Goal: Task Accomplishment & Management: Complete application form

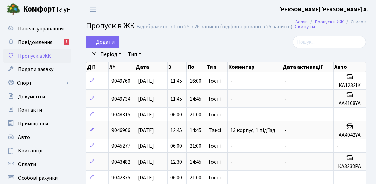
select select "25"
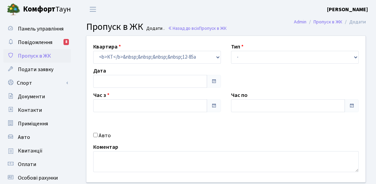
type input "[DATE]"
type input "14:00"
type input "15:00"
click at [101, 126] on div "Квартира <b>КТ</b>&nbsp;&nbsp;&nbsp;&nbsp;12-85а КТ 12-85а Тип - Доставка Таксі…" at bounding box center [225, 109] width 289 height 146
click at [101, 136] on label "Авто" at bounding box center [105, 135] width 12 height 8
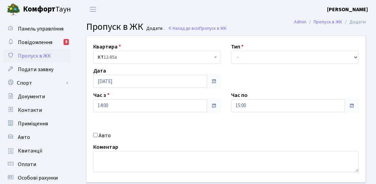
click at [98, 136] on input "Авто" at bounding box center [95, 134] width 4 height 4
checkbox input "true"
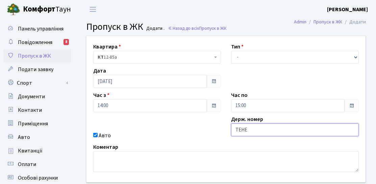
type input "ТЕНЕВ"
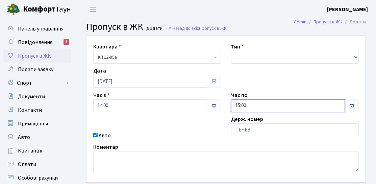
click at [259, 100] on input "15:00" at bounding box center [288, 105] width 114 height 13
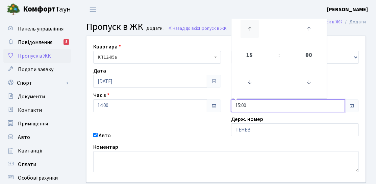
click at [247, 31] on icon at bounding box center [250, 29] width 18 height 18
type input "17:00"
click at [213, 134] on div "Авто" at bounding box center [157, 135] width 138 height 8
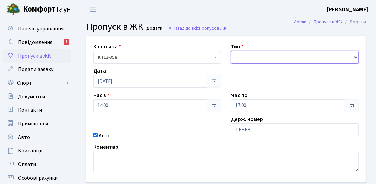
click at [255, 55] on select "- Доставка Таксі Гості Сервіс" at bounding box center [295, 57] width 128 height 13
select select "3"
click at [231, 51] on select "- Доставка Таксі Гості Сервіс" at bounding box center [295, 57] width 128 height 13
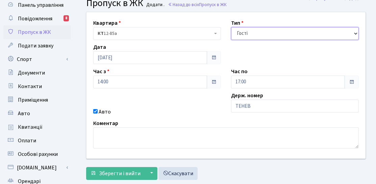
scroll to position [34, 0]
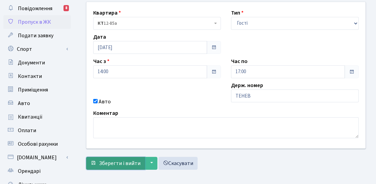
click at [118, 165] on span "Зберегти і вийти" at bounding box center [120, 162] width 42 height 7
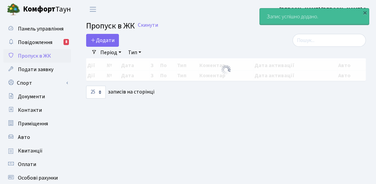
select select "25"
